Goal: Task Accomplishment & Management: Manage account settings

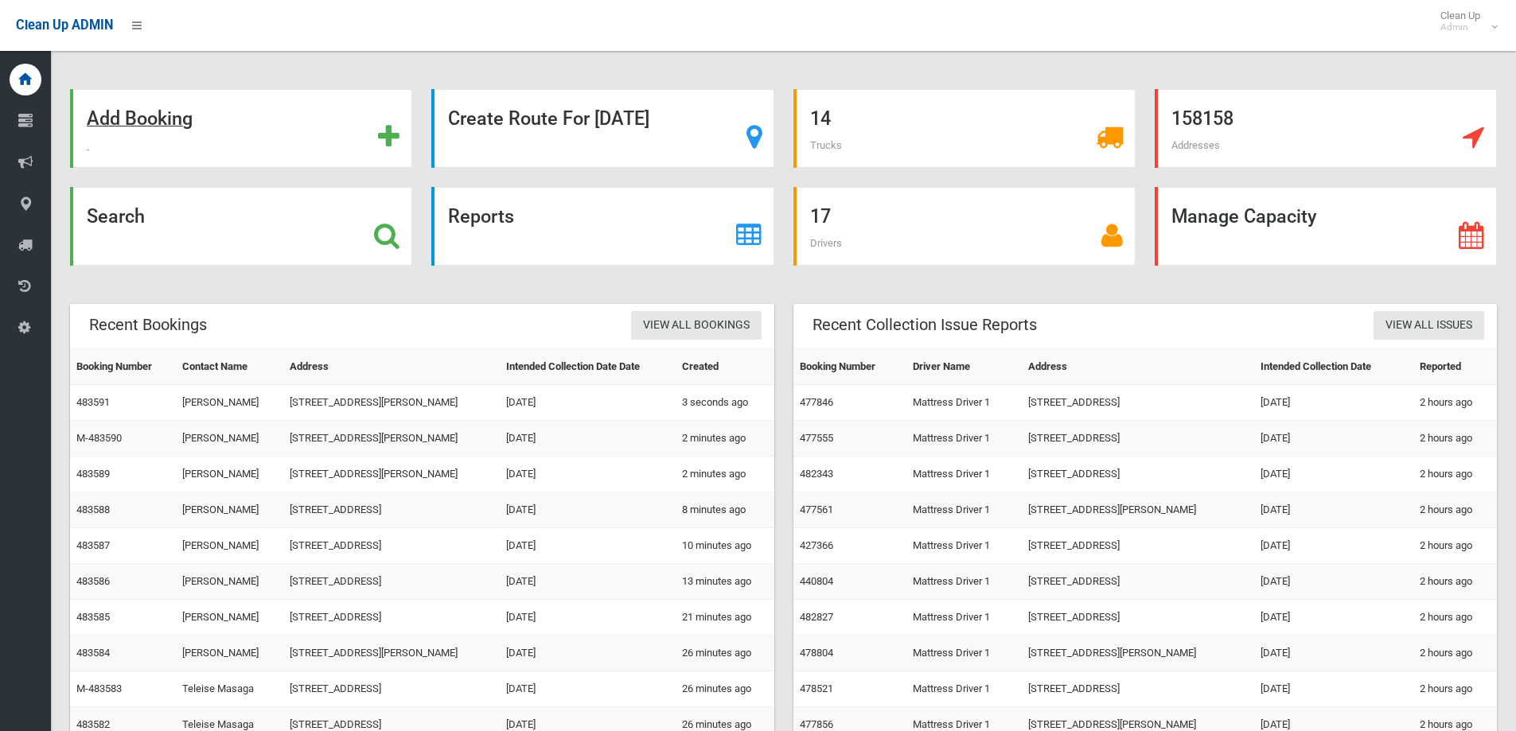
click at [166, 119] on strong "Add Booking" at bounding box center [140, 118] width 106 height 22
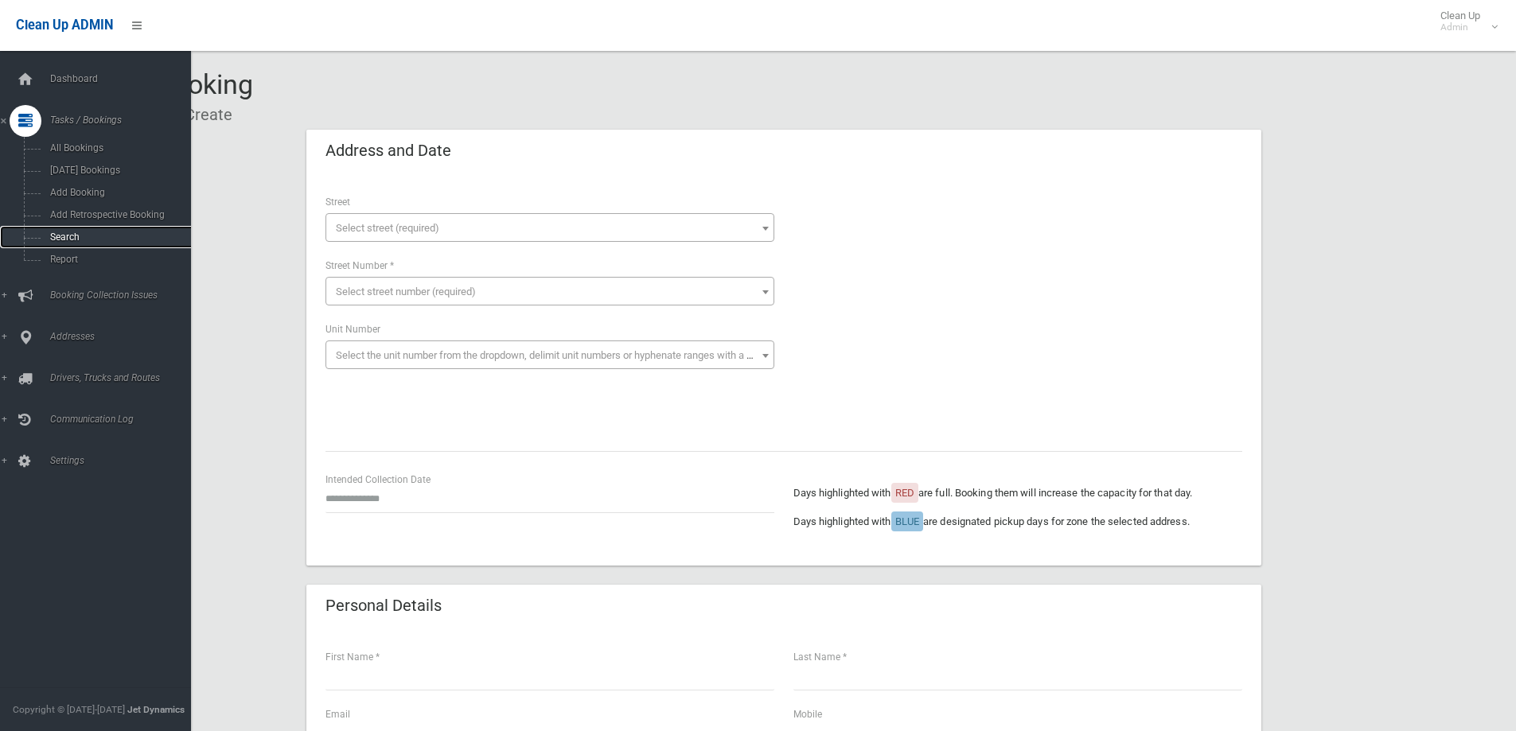
click at [77, 238] on span "Search" at bounding box center [117, 237] width 144 height 11
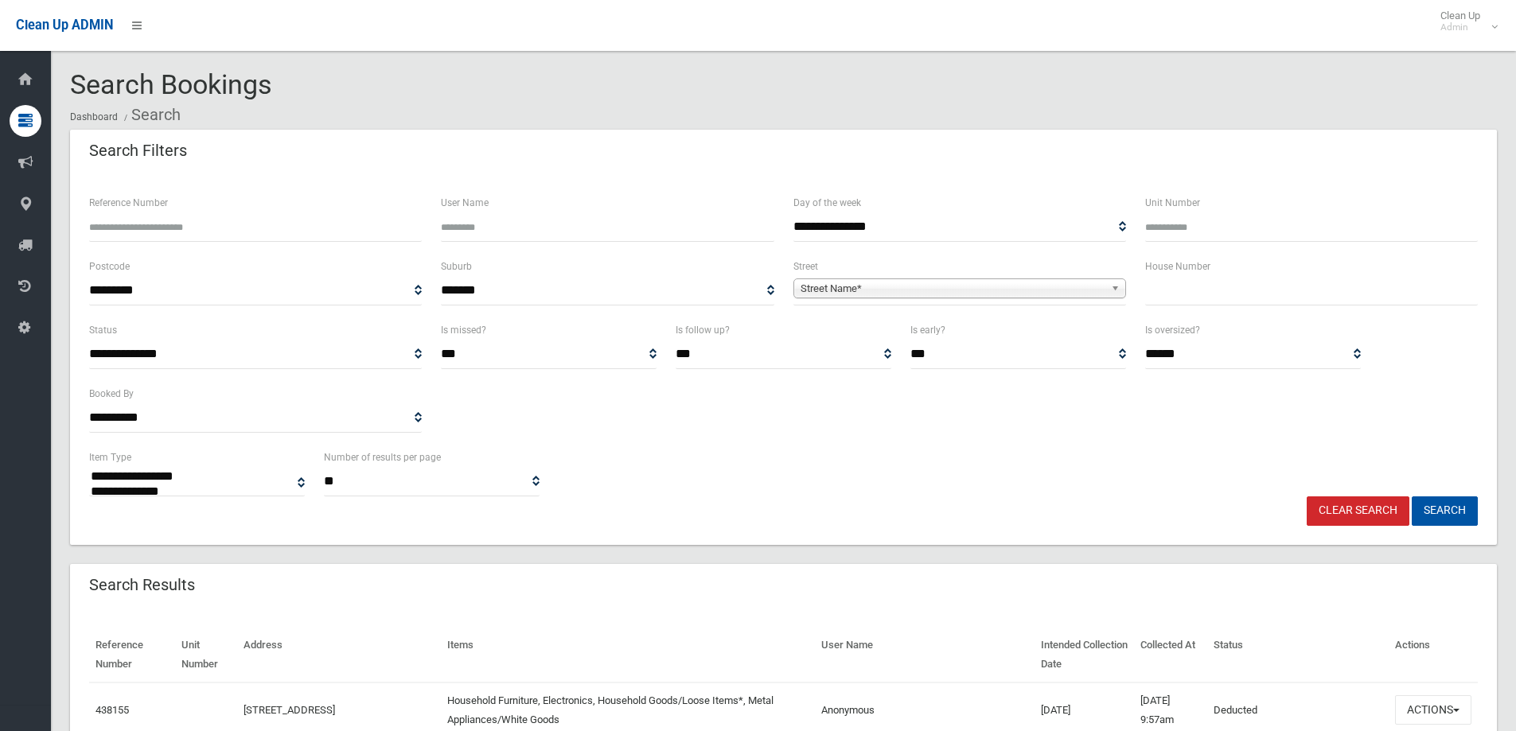
select select
click at [314, 230] on input "Reference Number" at bounding box center [255, 226] width 333 height 29
type input "******"
click at [1411, 496] on button "Search" at bounding box center [1444, 510] width 66 height 29
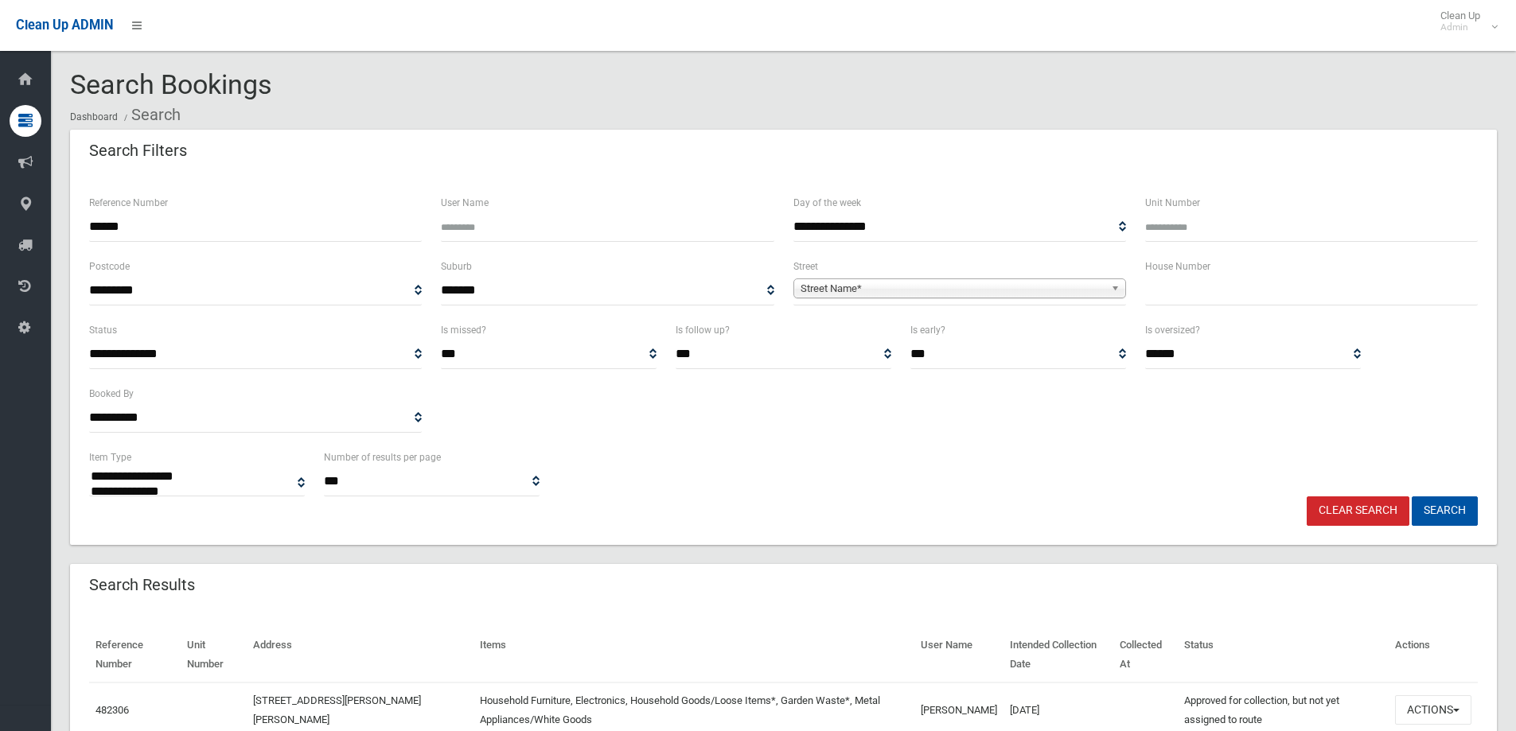
select select
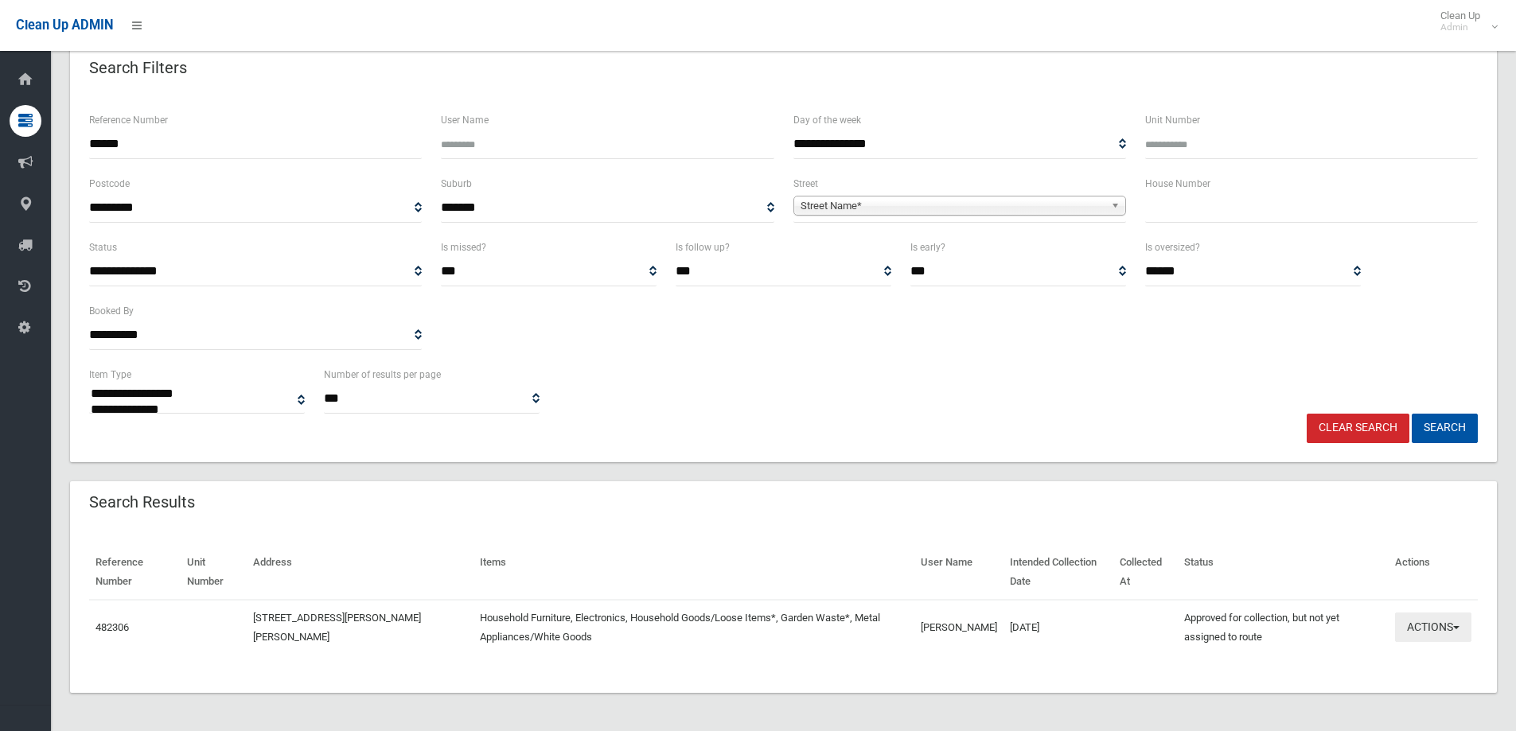
click at [1454, 619] on button "Actions" at bounding box center [1433, 627] width 76 height 29
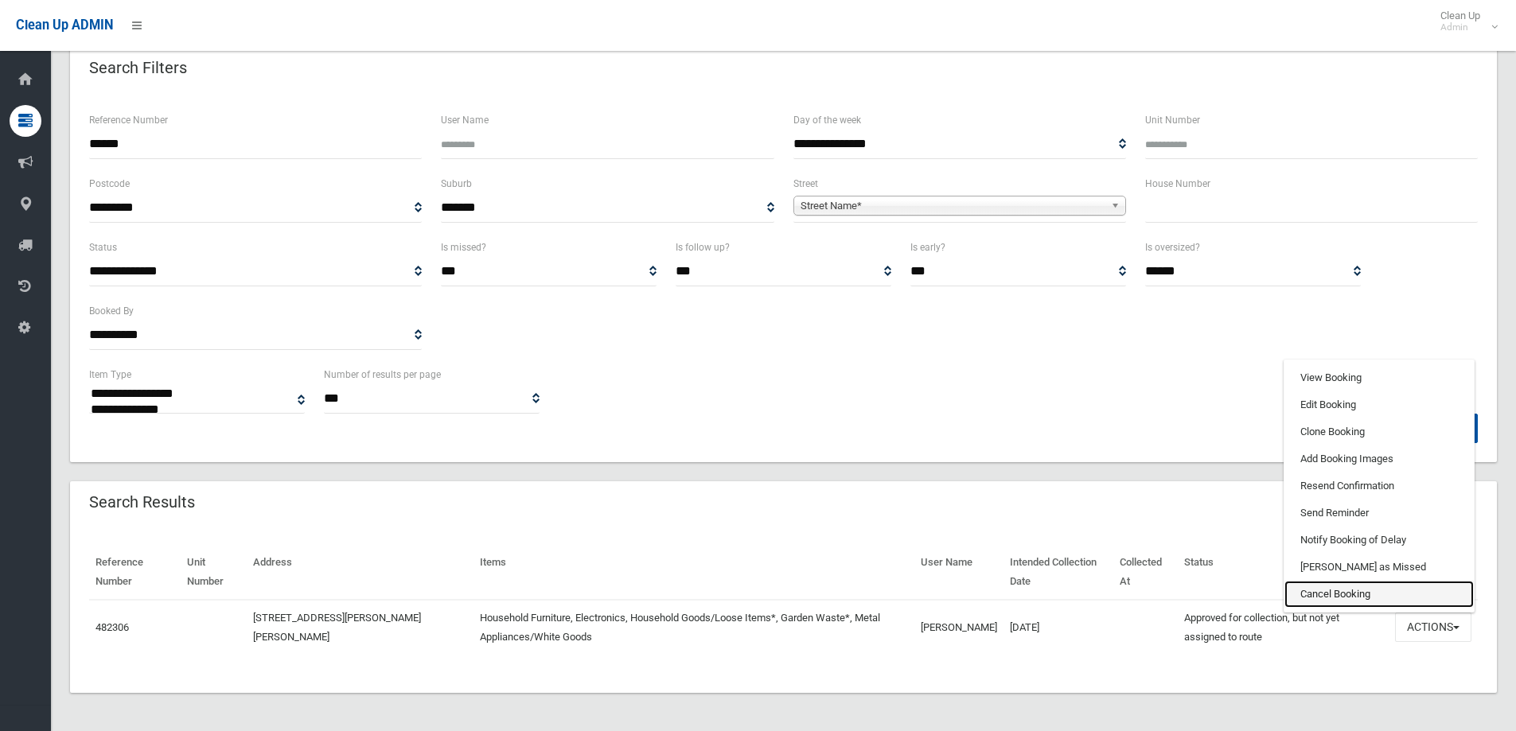
click at [1342, 591] on link "Cancel Booking" at bounding box center [1378, 594] width 189 height 27
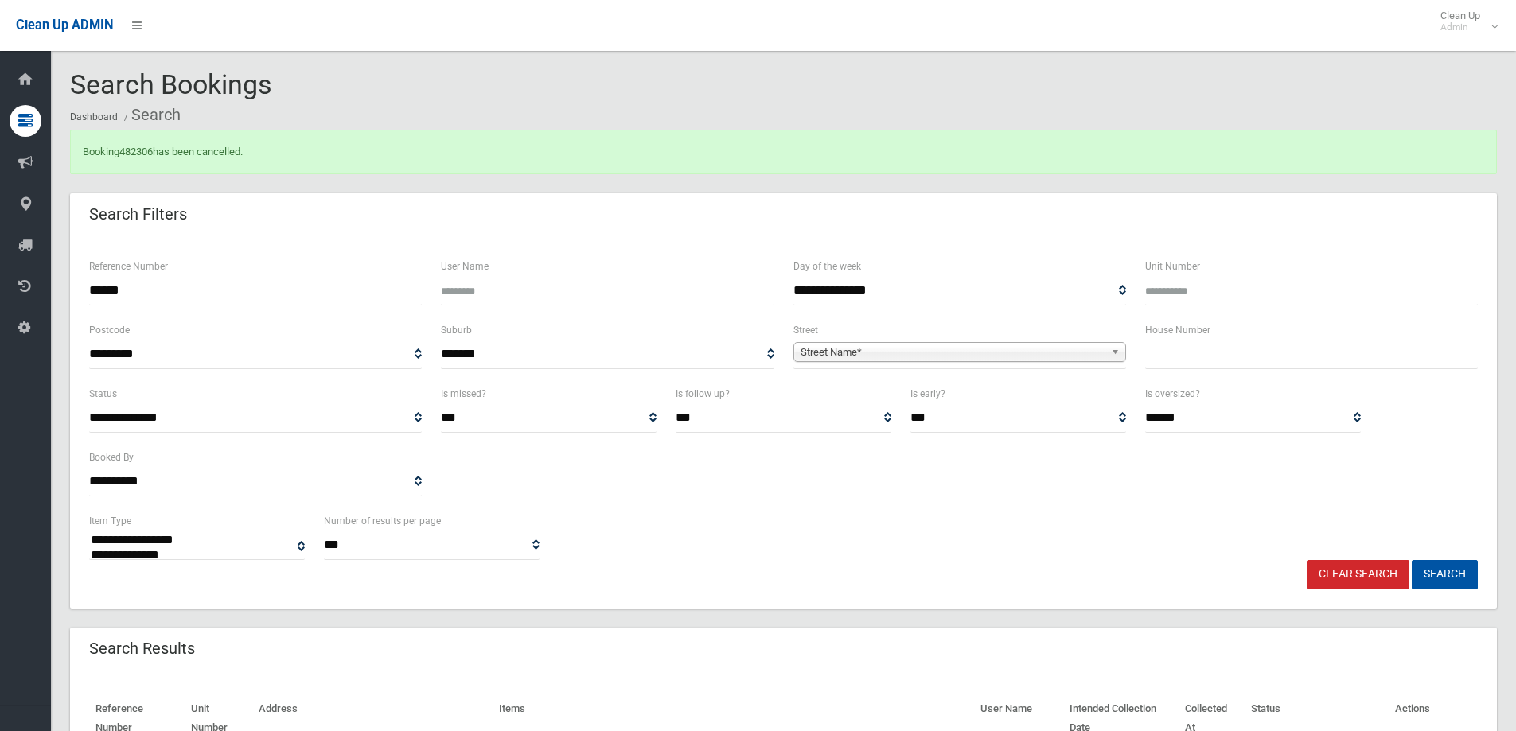
select select
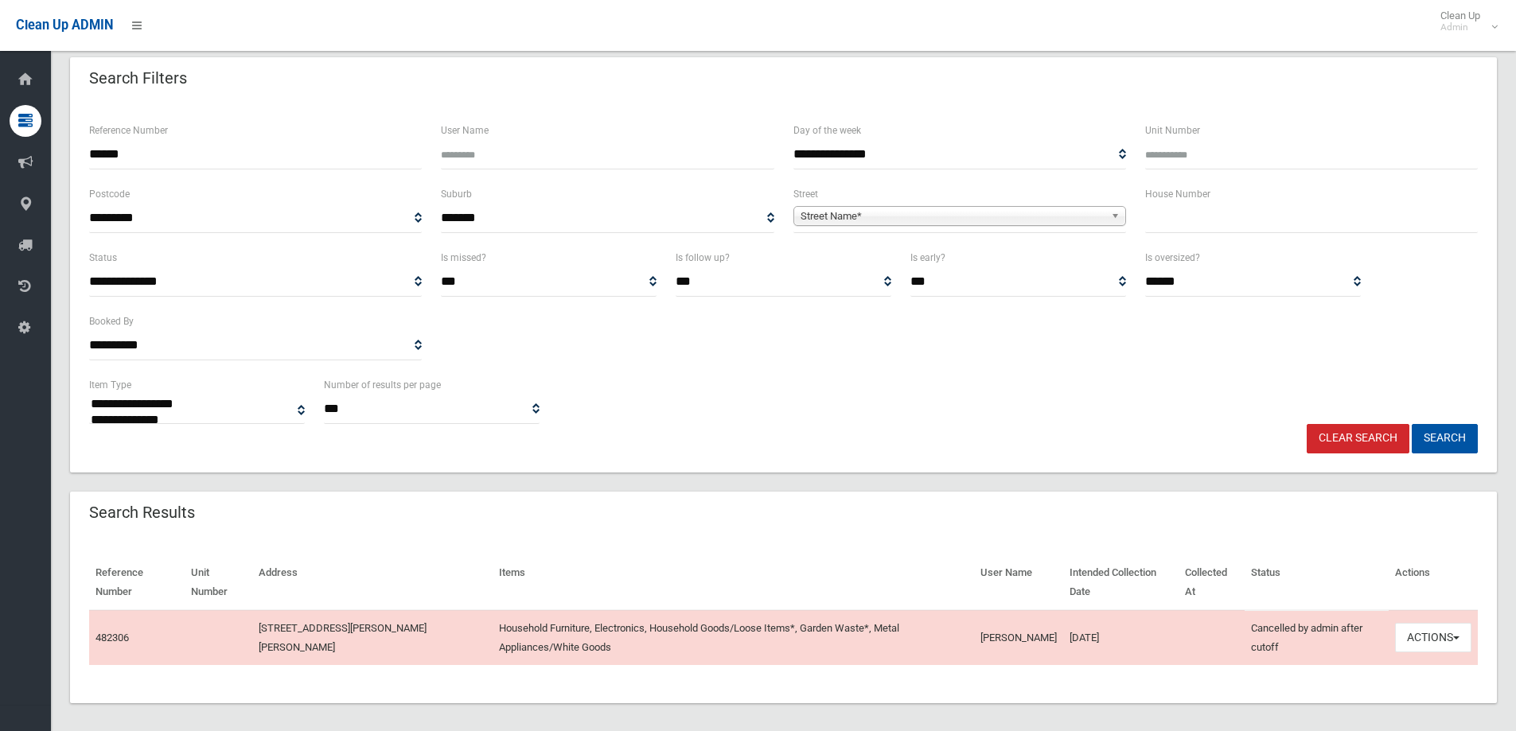
scroll to position [146, 0]
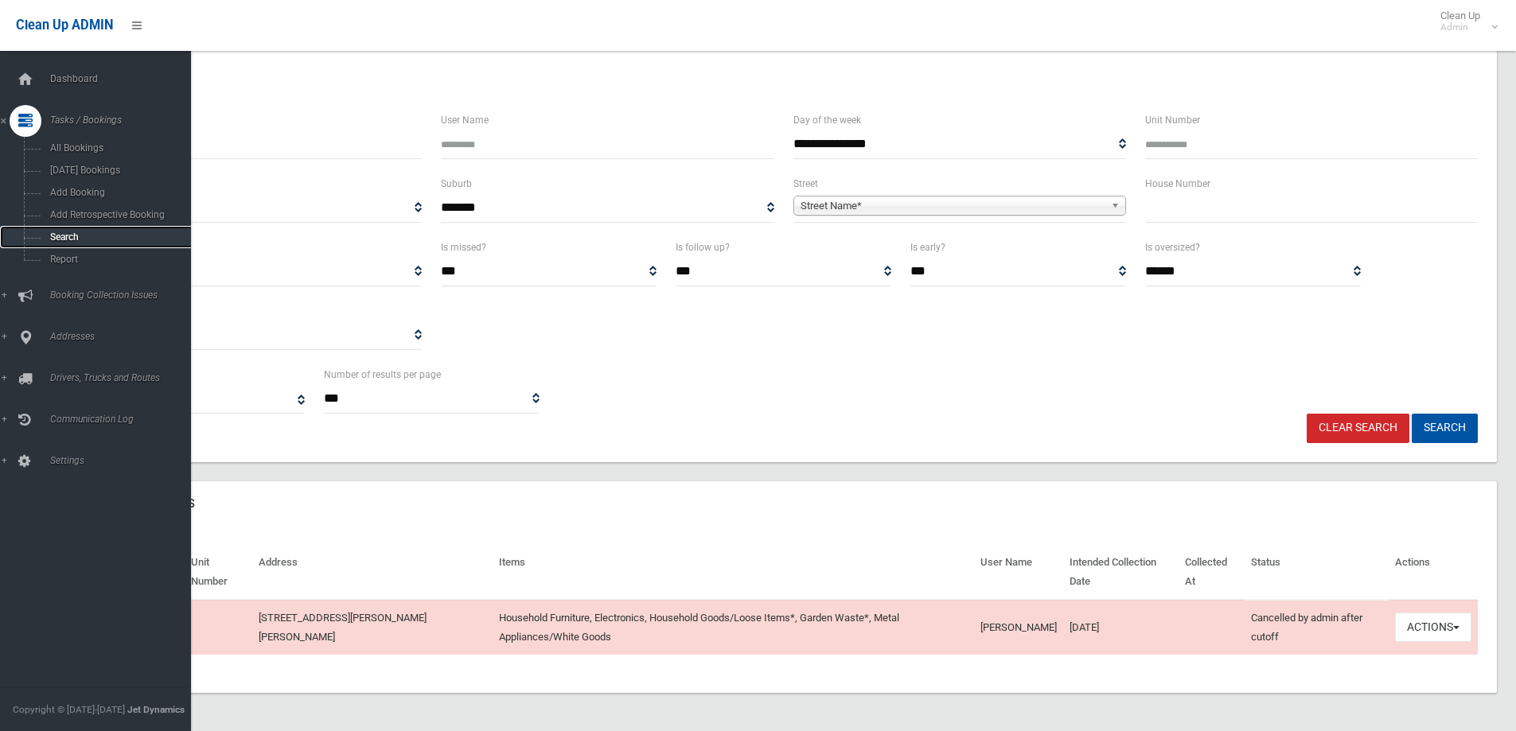
click at [58, 237] on span "Search" at bounding box center [117, 237] width 144 height 11
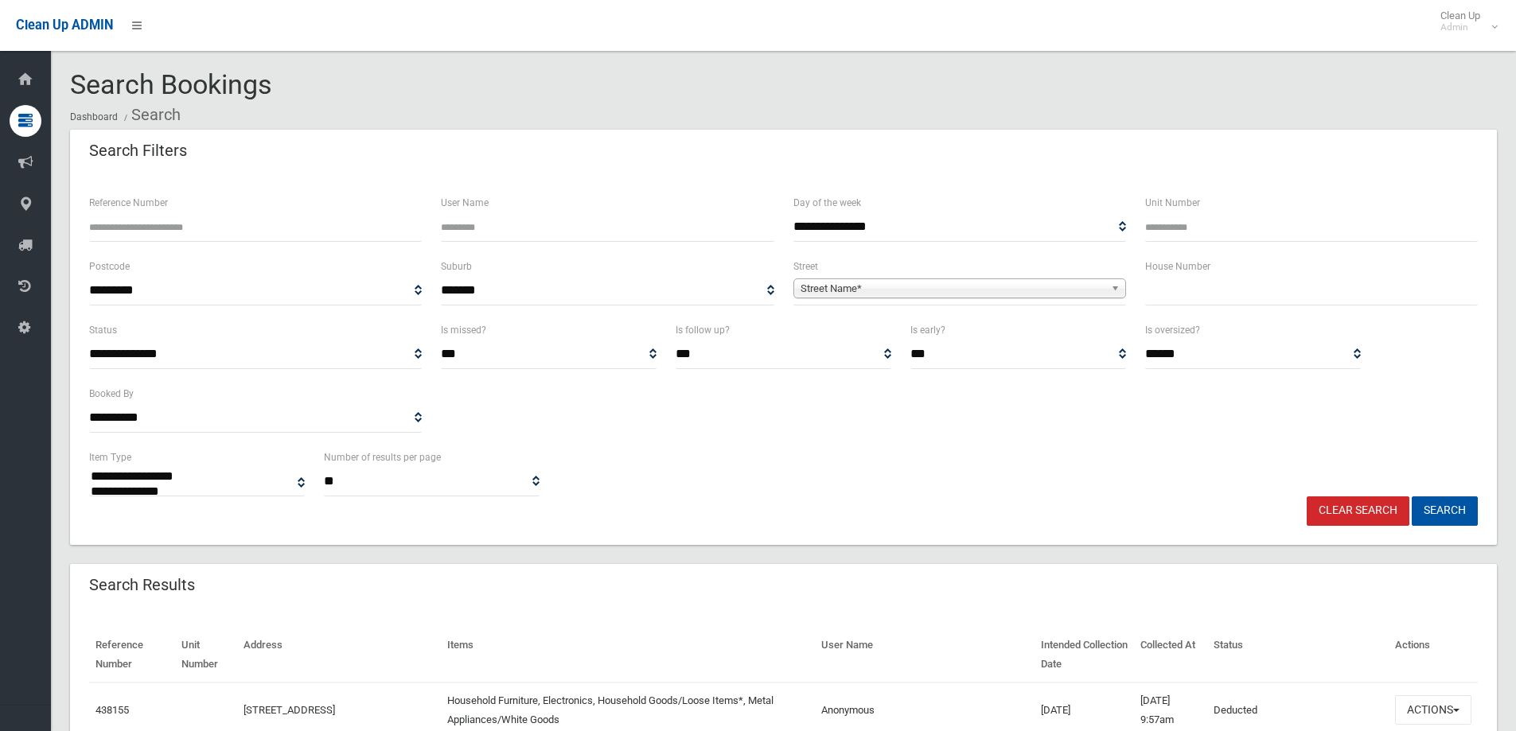
select select
click at [1160, 302] on input "text" at bounding box center [1311, 290] width 333 height 29
type input "*"
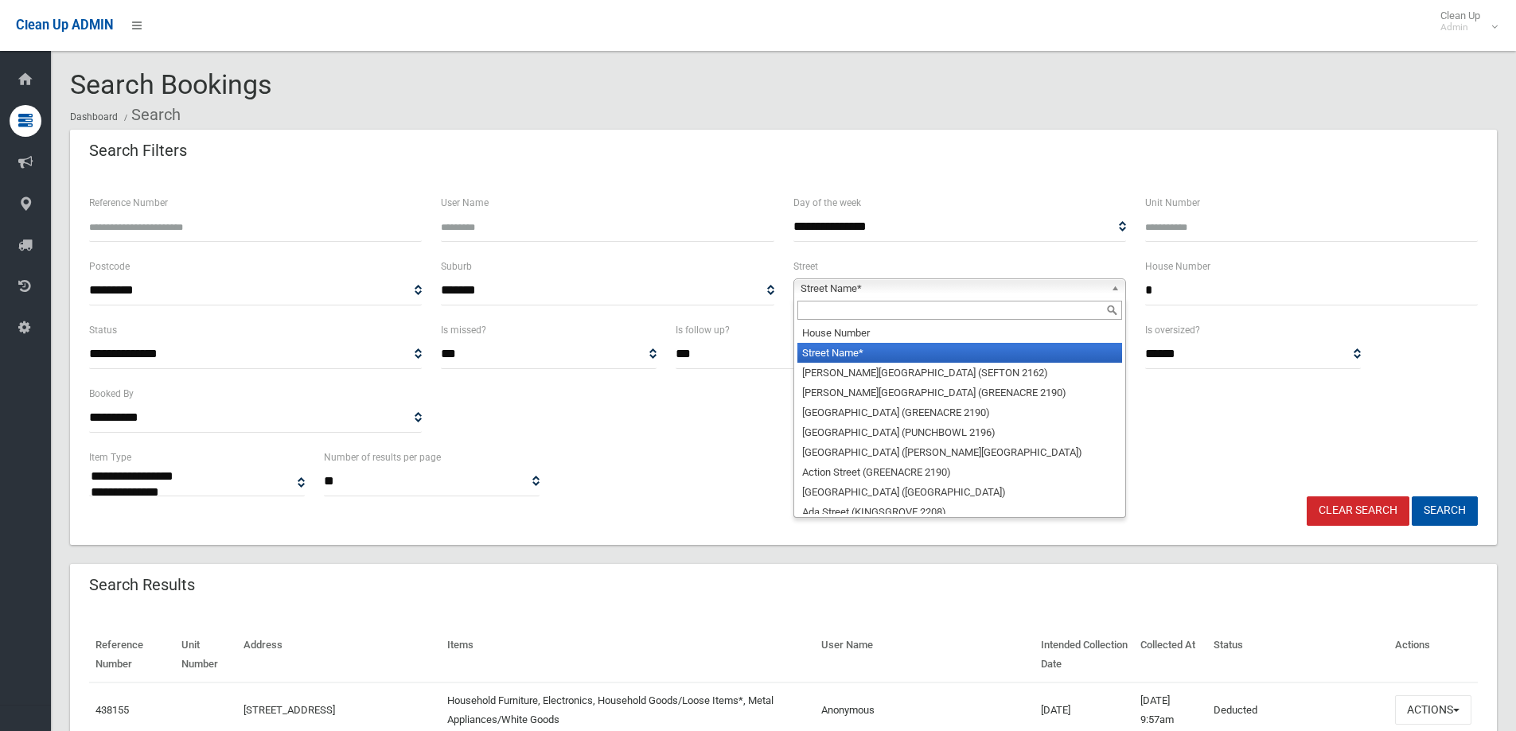
click at [1114, 286] on b at bounding box center [1118, 288] width 14 height 18
click at [1059, 309] on input "text" at bounding box center [959, 310] width 325 height 19
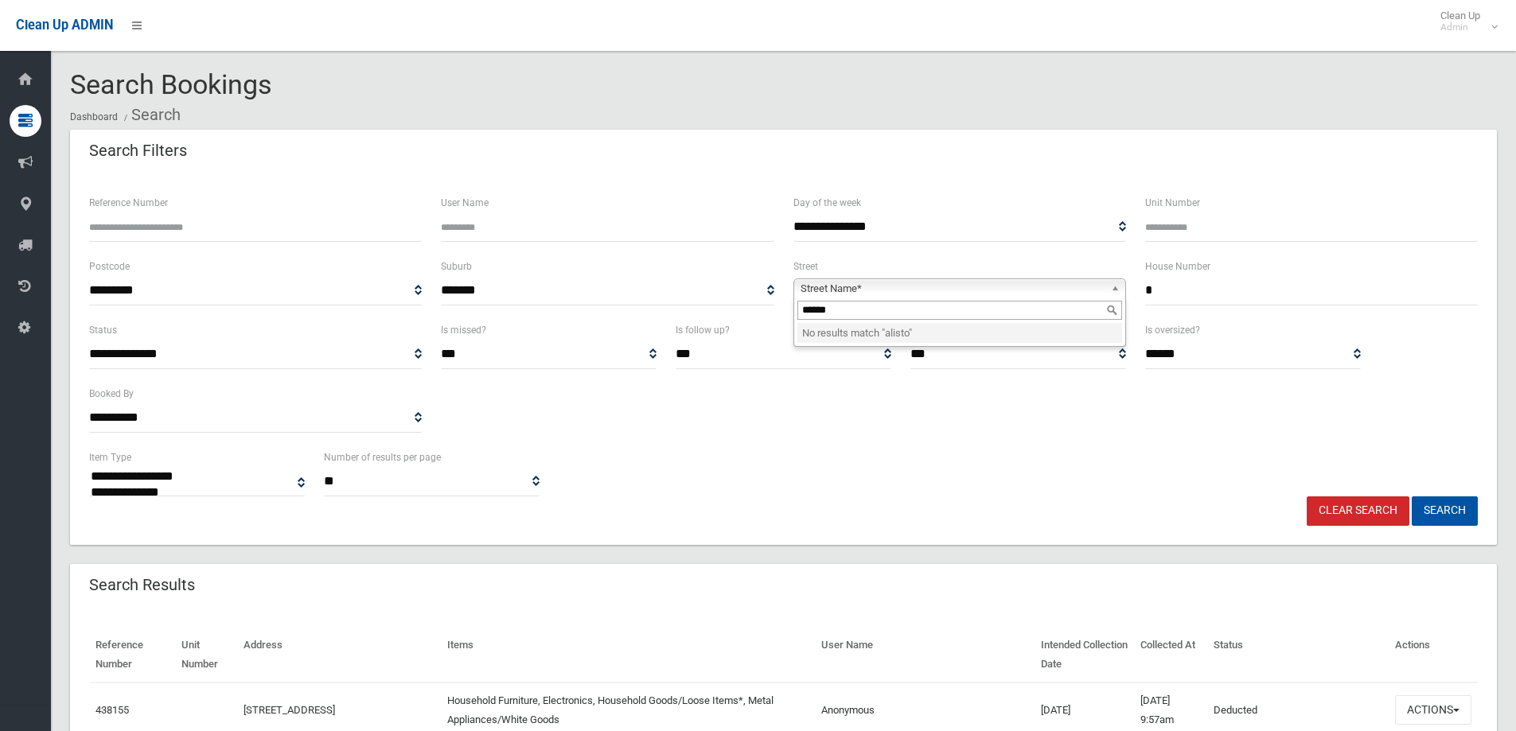
type input "*******"
click at [1019, 309] on input "*******" at bounding box center [959, 310] width 325 height 19
drag, startPoint x: 940, startPoint y: 309, endPoint x: 684, endPoint y: 287, distance: 257.1
click at [684, 287] on div "**********" at bounding box center [783, 289] width 1407 height 64
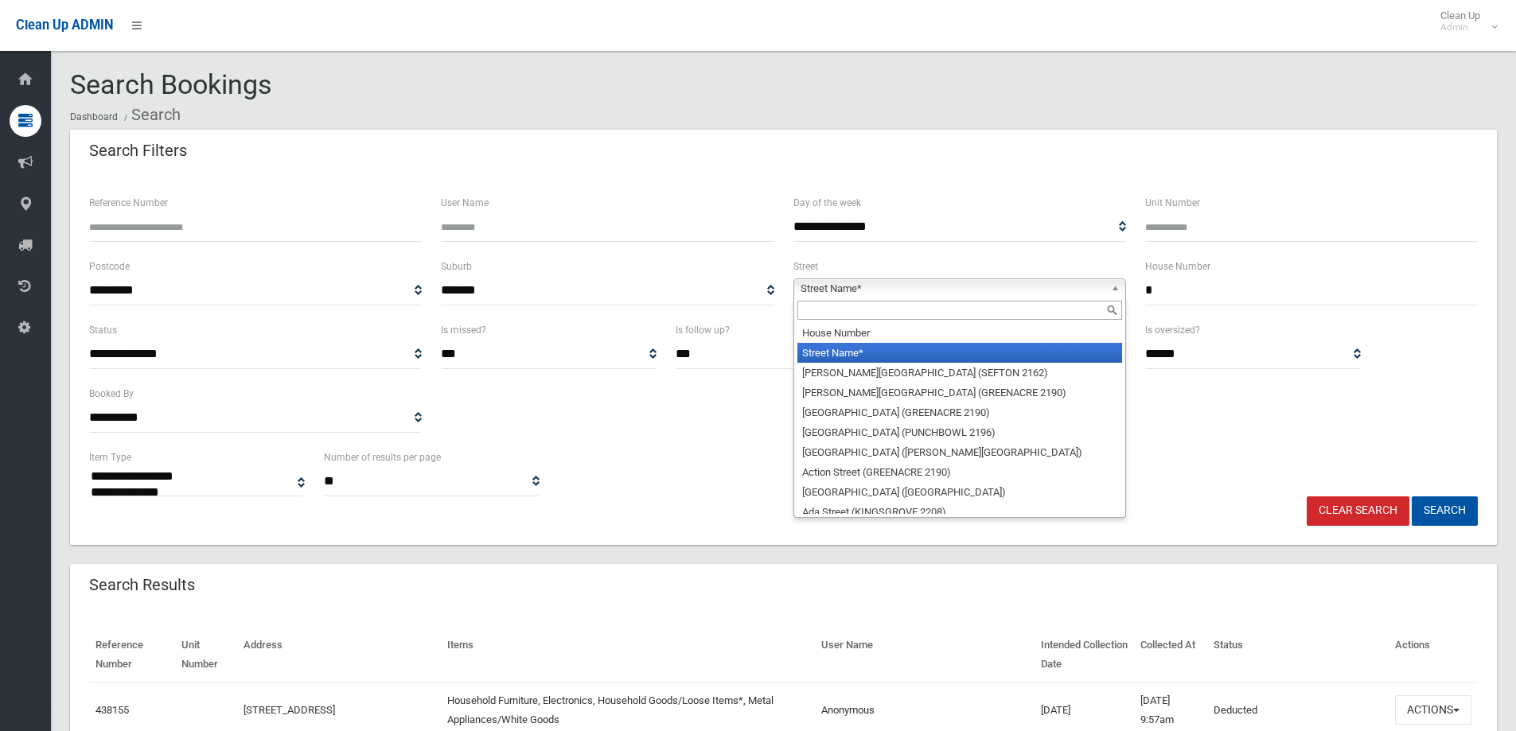
click at [1119, 286] on b at bounding box center [1118, 288] width 14 height 18
type input "*"
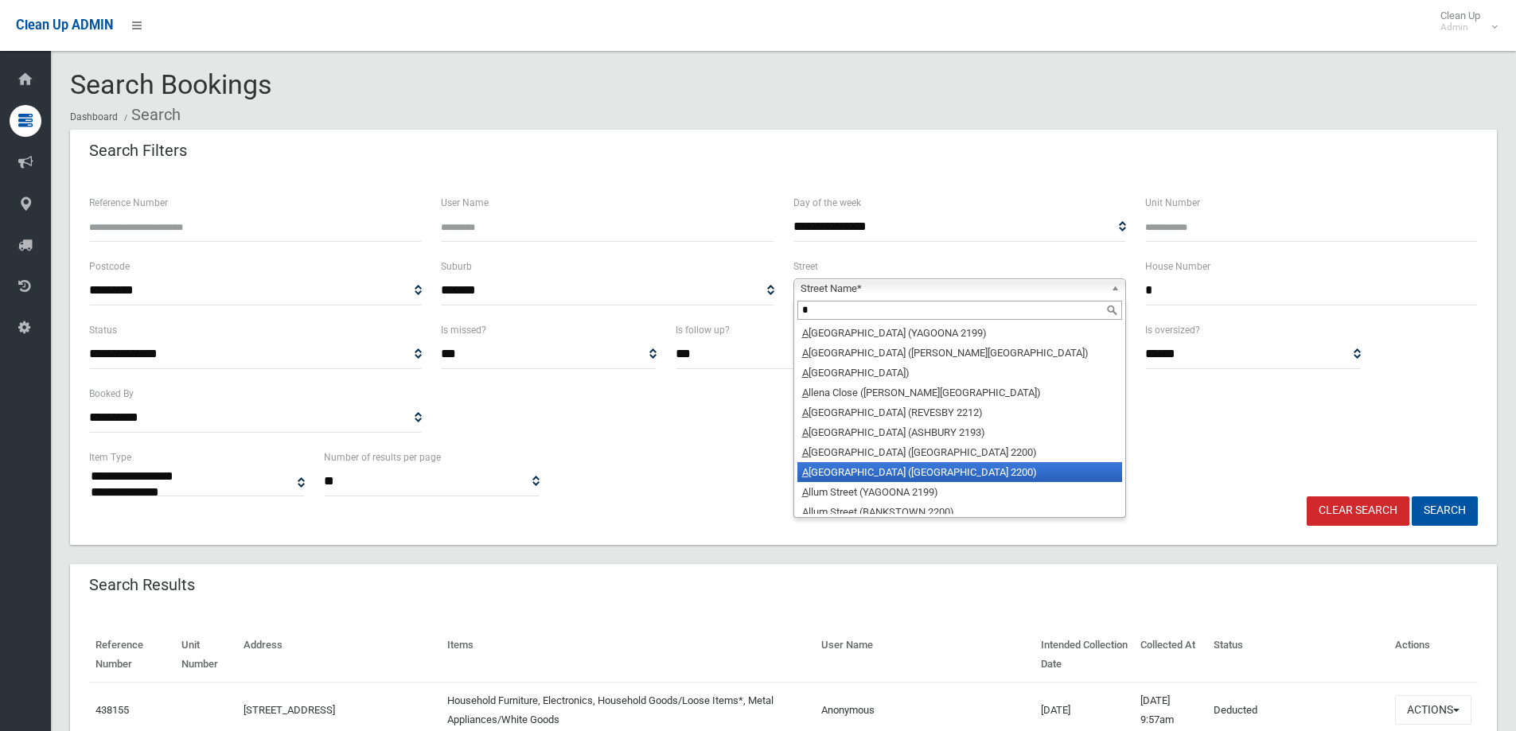
scroll to position [796, 0]
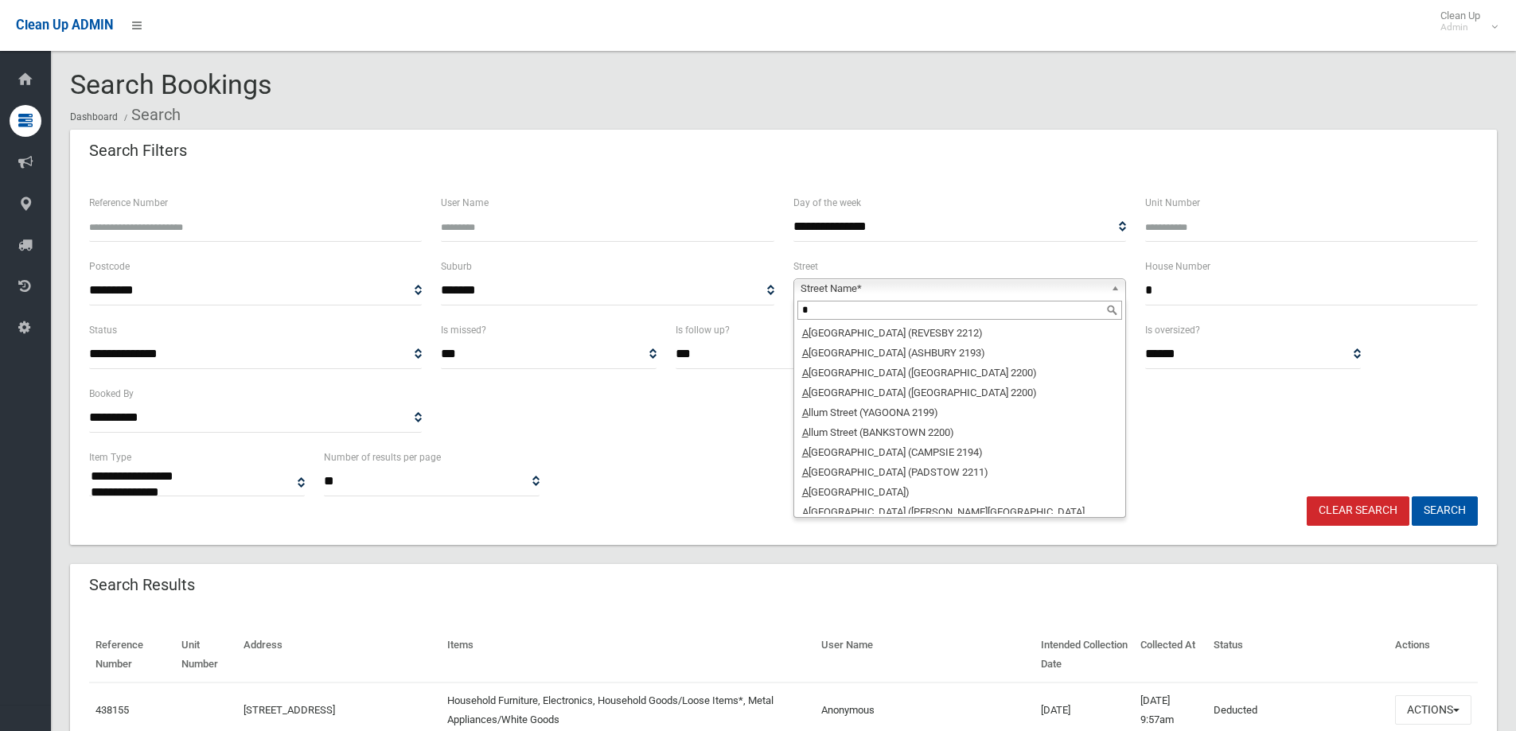
drag, startPoint x: 843, startPoint y: 306, endPoint x: 714, endPoint y: 288, distance: 130.1
click at [714, 287] on div "**********" at bounding box center [783, 289] width 1407 height 64
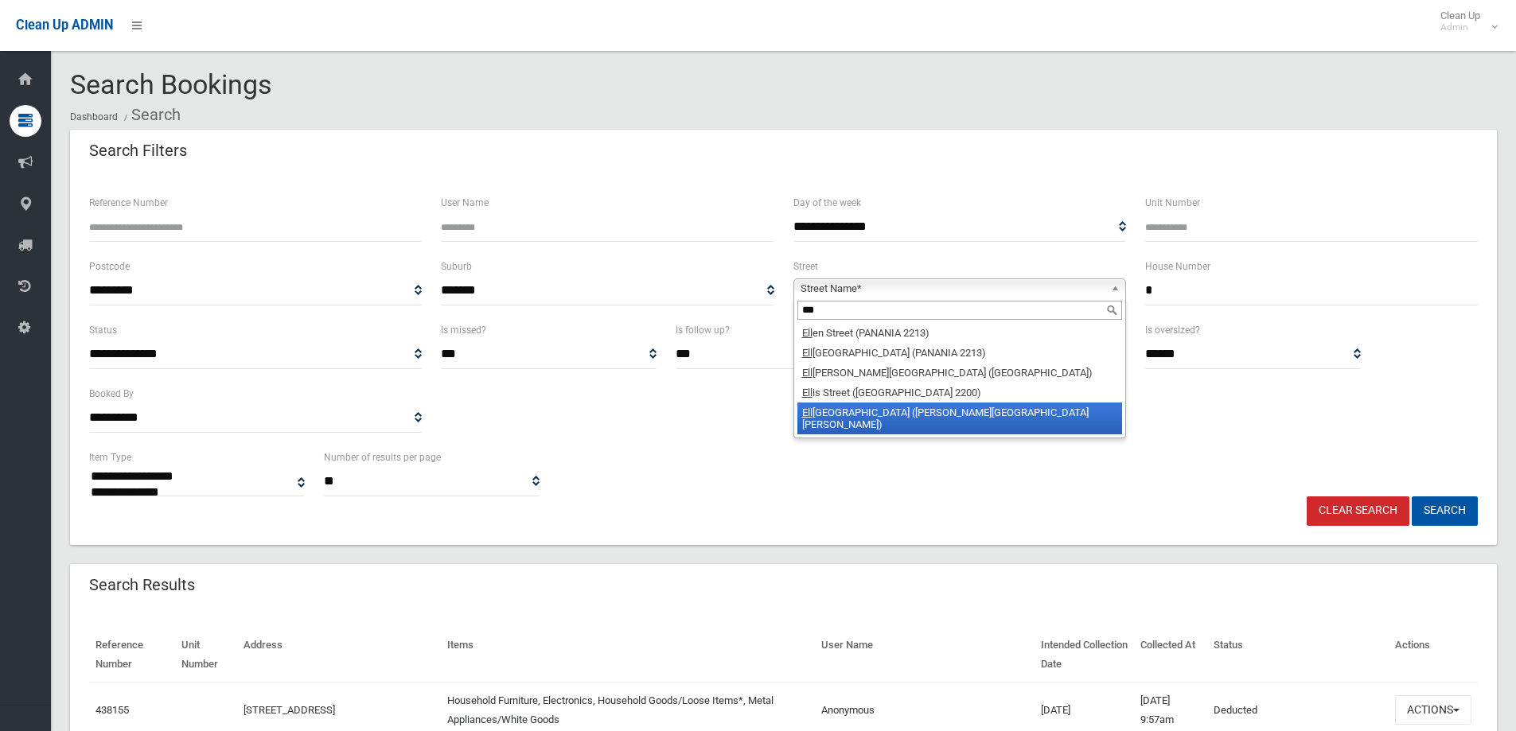
type input "***"
click at [874, 411] on li "[GEOGRAPHIC_DATA] ([PERSON_NAME][GEOGRAPHIC_DATA][PERSON_NAME])" at bounding box center [959, 419] width 325 height 32
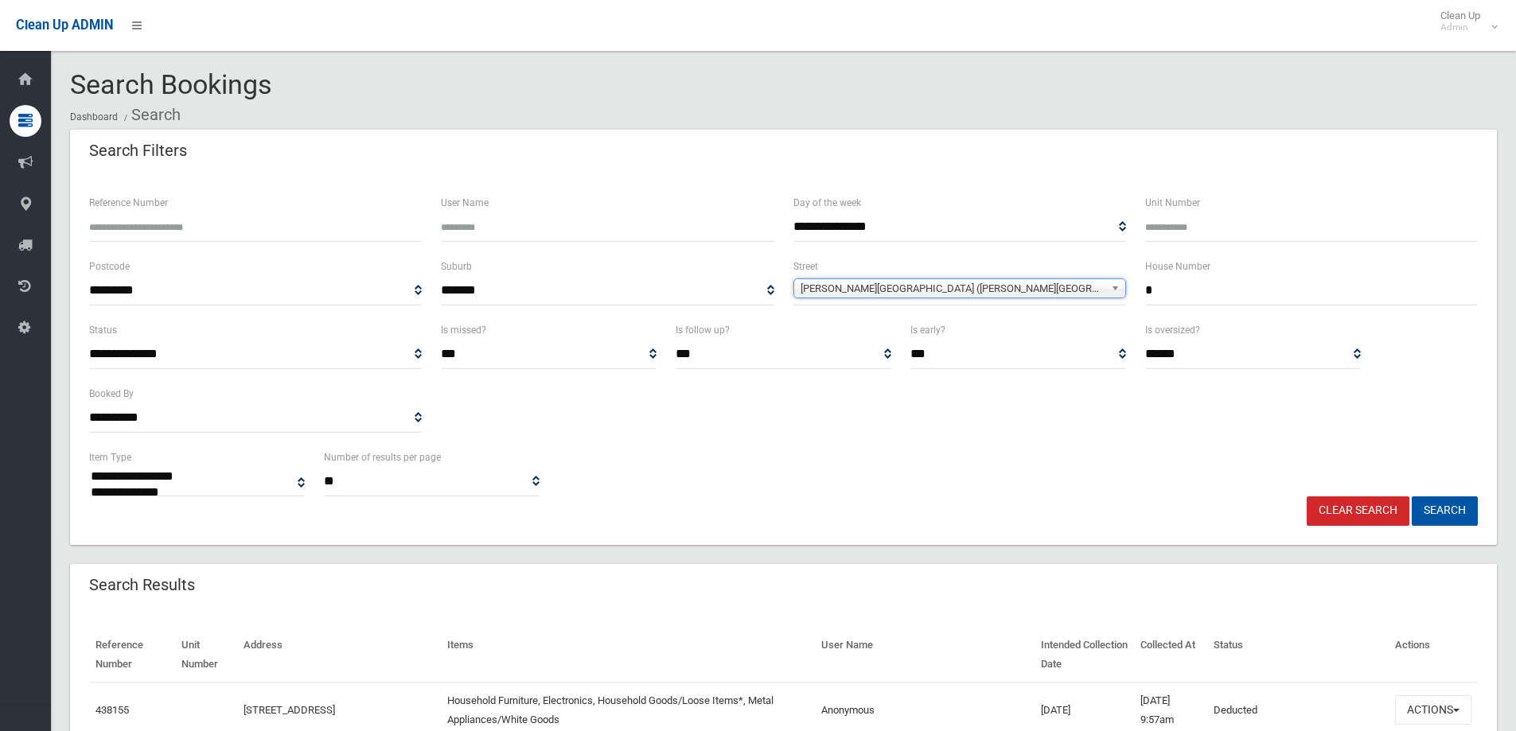
click at [1174, 290] on input "*" at bounding box center [1311, 290] width 333 height 29
click at [1411, 496] on button "Search" at bounding box center [1444, 510] width 66 height 29
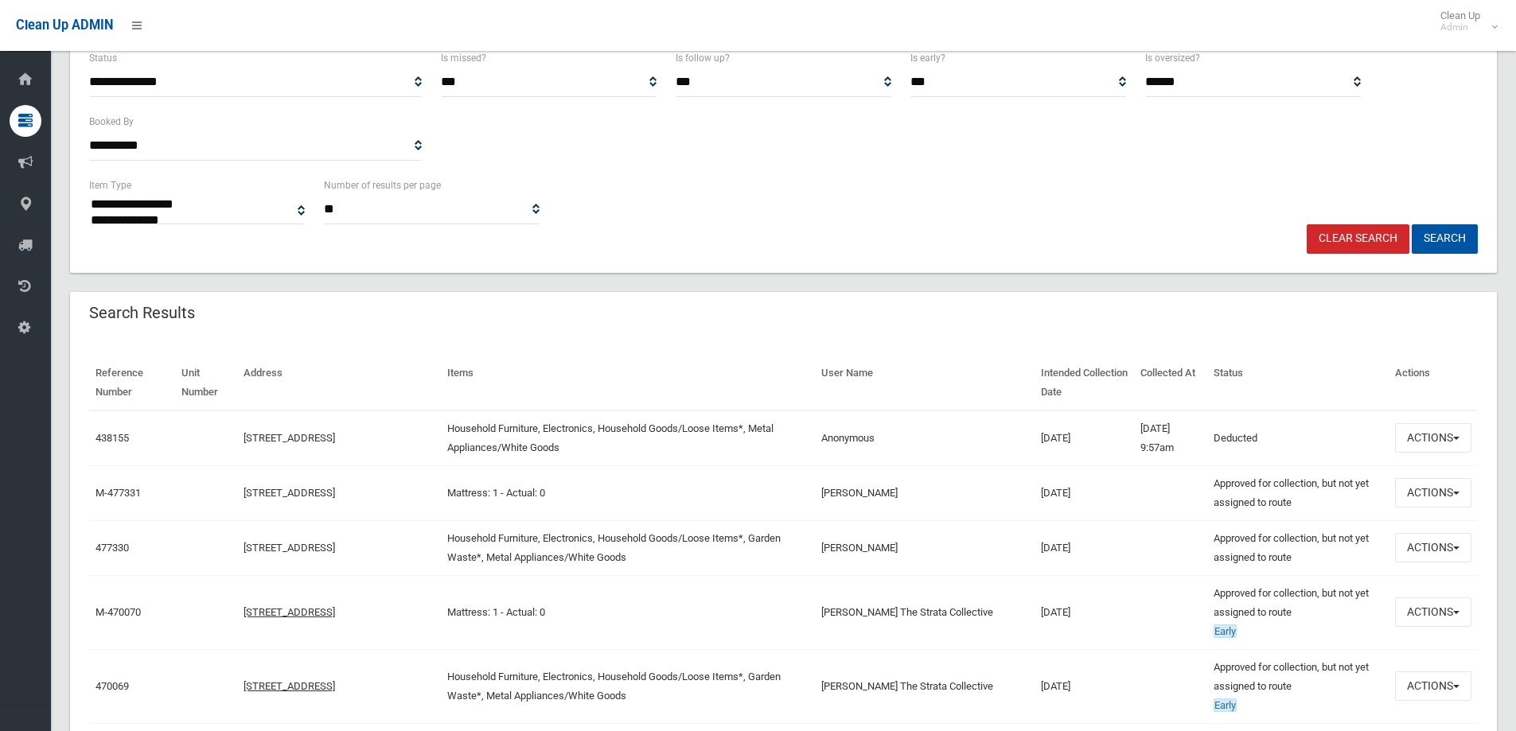
scroll to position [318, 0]
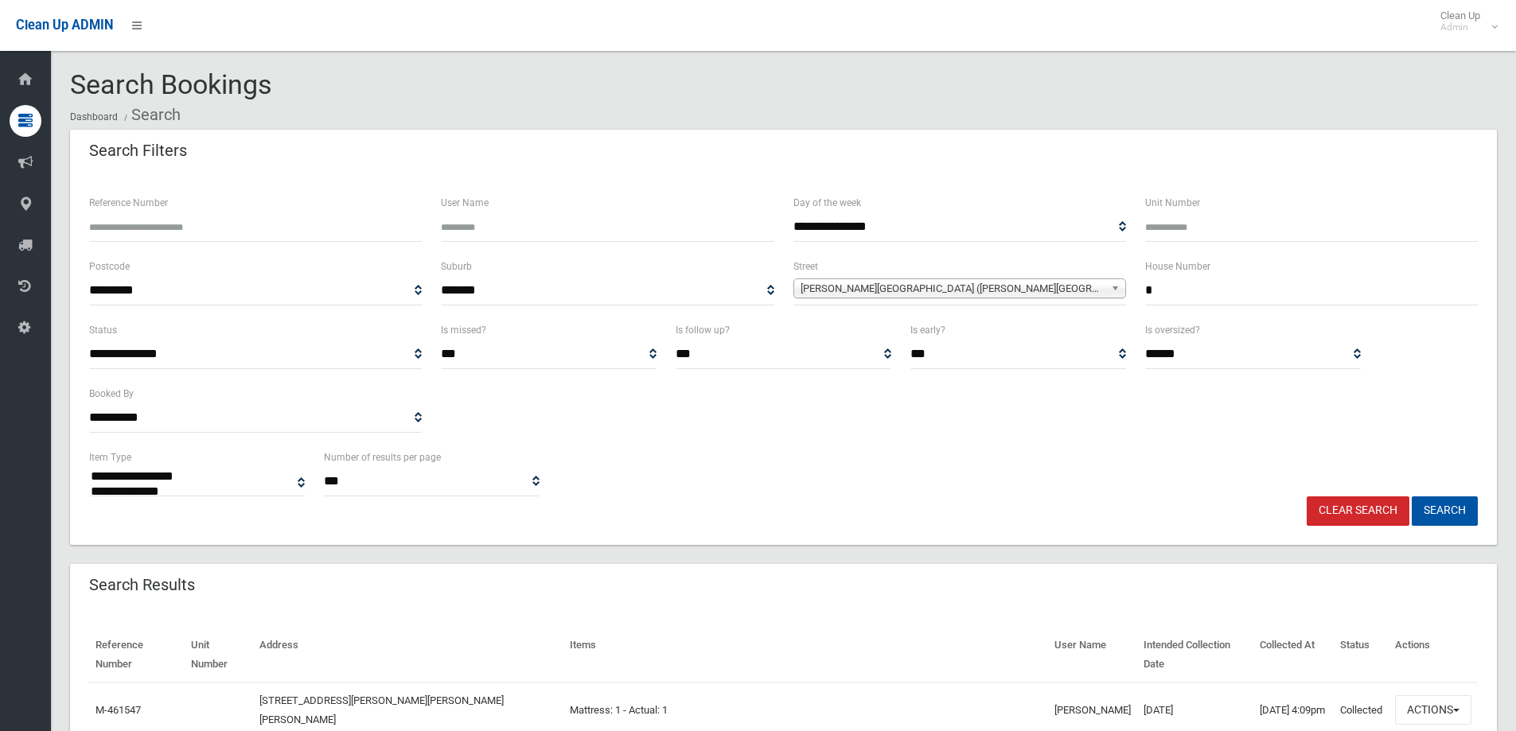
select select
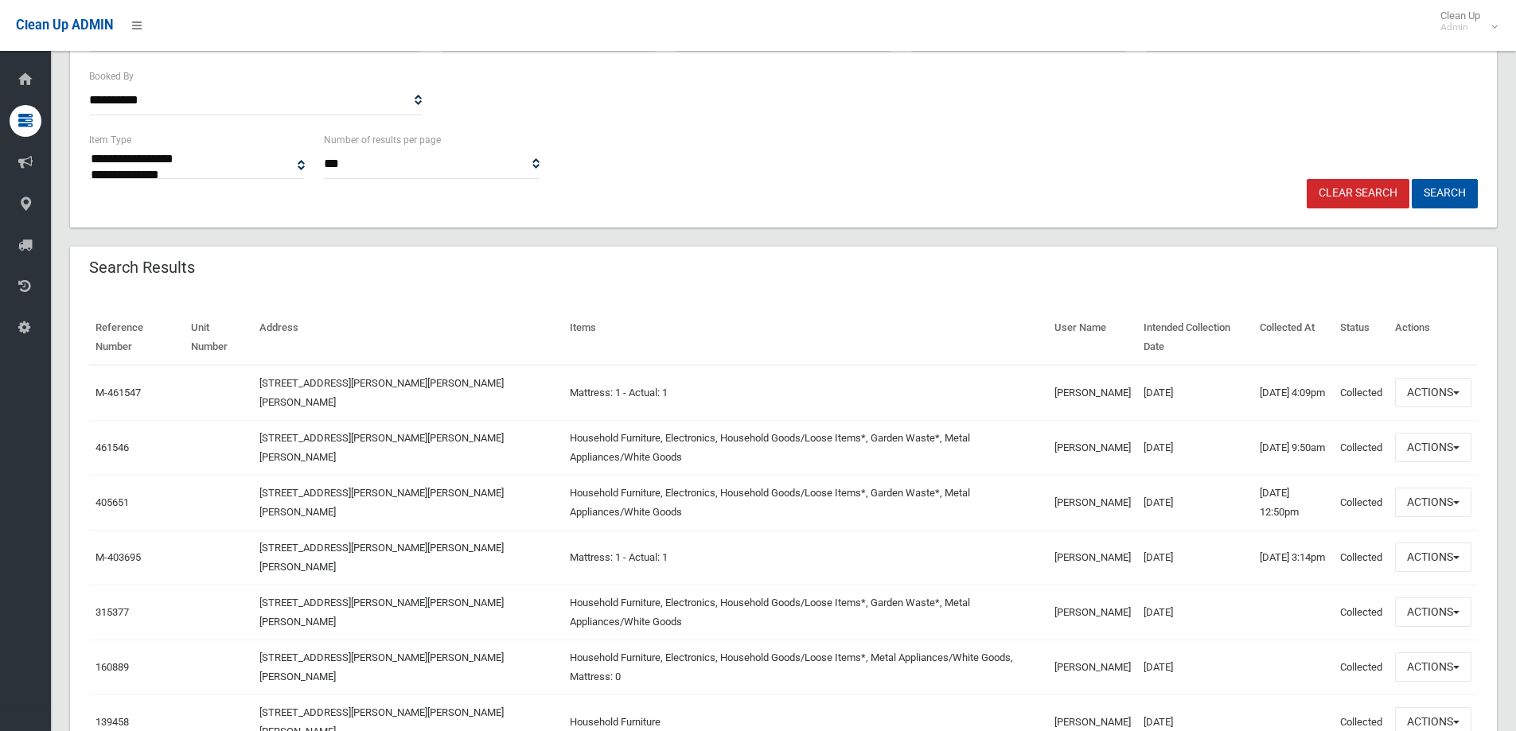
scroll to position [318, 0]
